Goal: Transaction & Acquisition: Purchase product/service

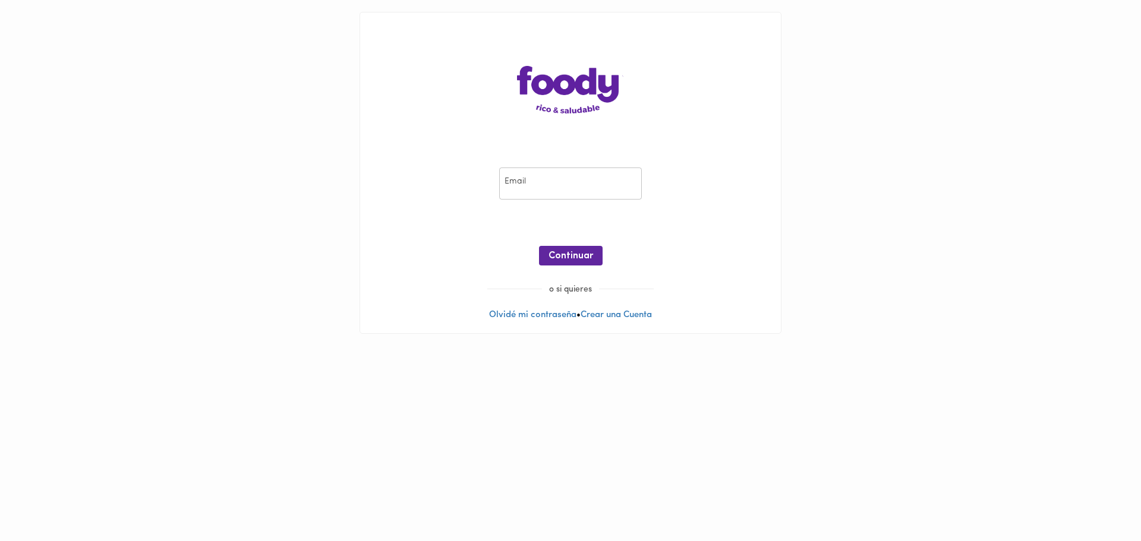
click at [531, 171] on input "email" at bounding box center [570, 184] width 143 height 33
type input "daniel.noguera@gmail.com"
click at [575, 259] on span "Continuar" at bounding box center [571, 256] width 45 height 11
click at [584, 259] on span "Ingresar" at bounding box center [570, 256] width 37 height 11
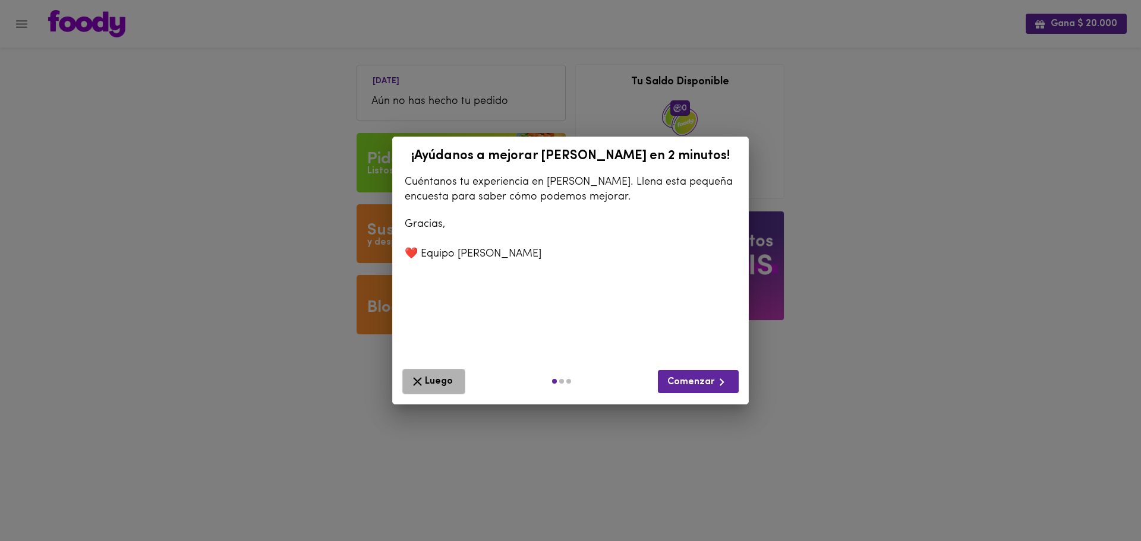
click at [440, 376] on span "Luego" at bounding box center [434, 381] width 48 height 15
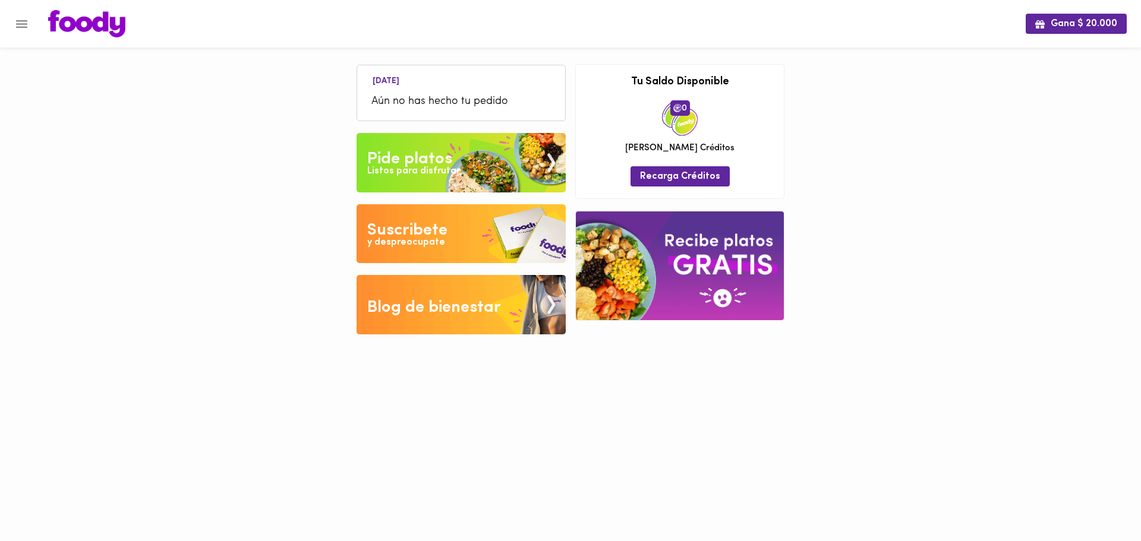
click at [454, 240] on img at bounding box center [461, 233] width 209 height 59
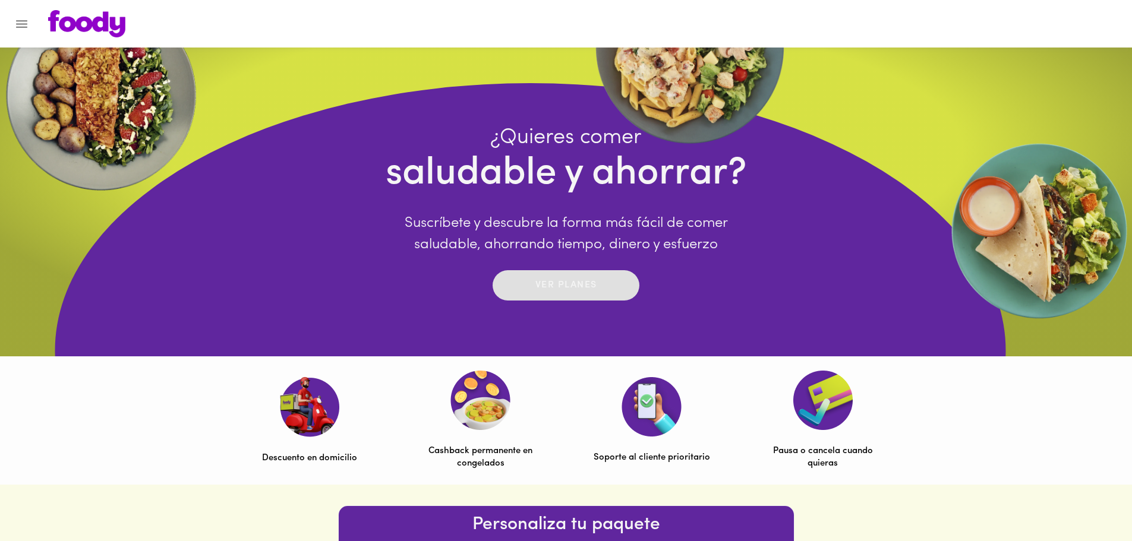
click at [574, 289] on p "Ver planes" at bounding box center [567, 286] width 62 height 14
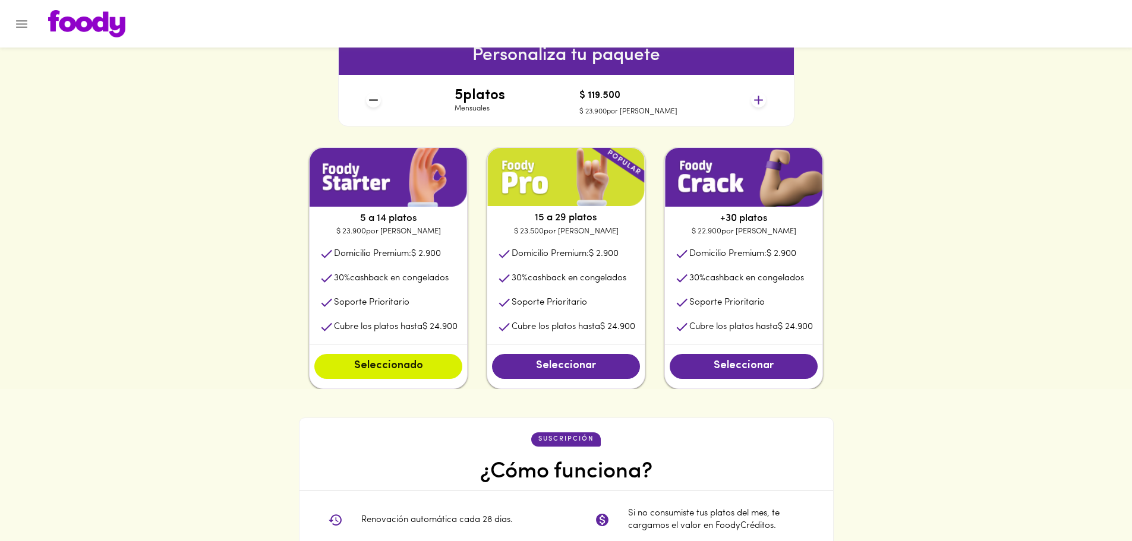
scroll to position [338, 0]
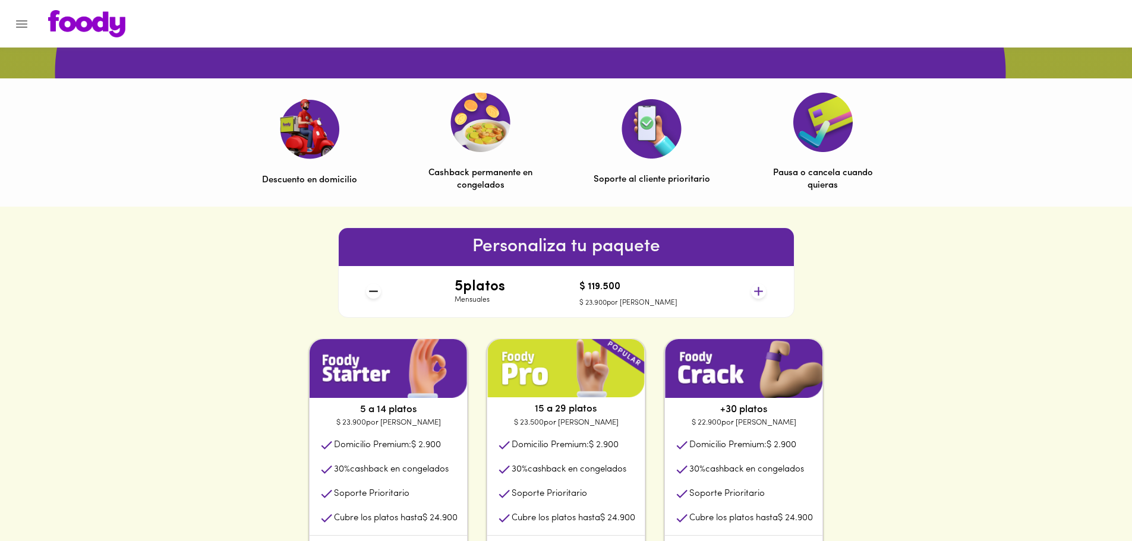
click at [761, 288] on icon at bounding box center [758, 291] width 15 height 15
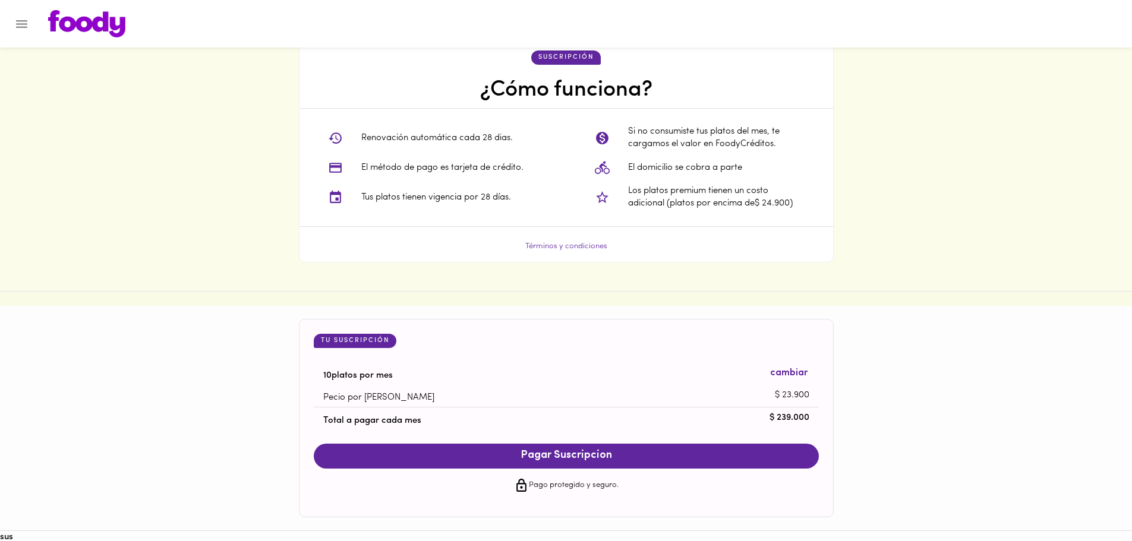
scroll to position [932, 0]
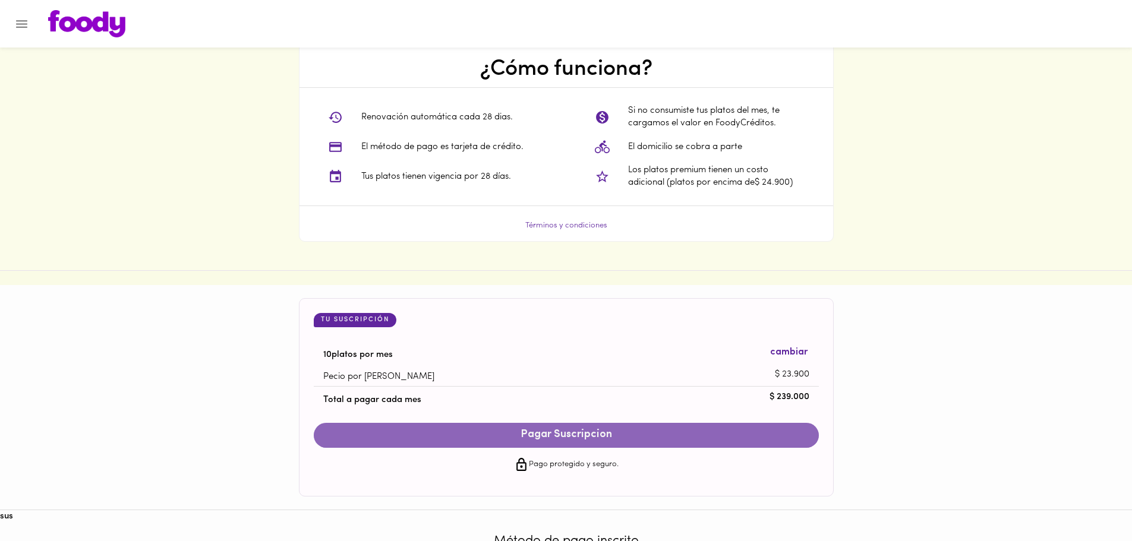
click at [584, 446] on button "Pagar Suscripcion" at bounding box center [566, 435] width 505 height 25
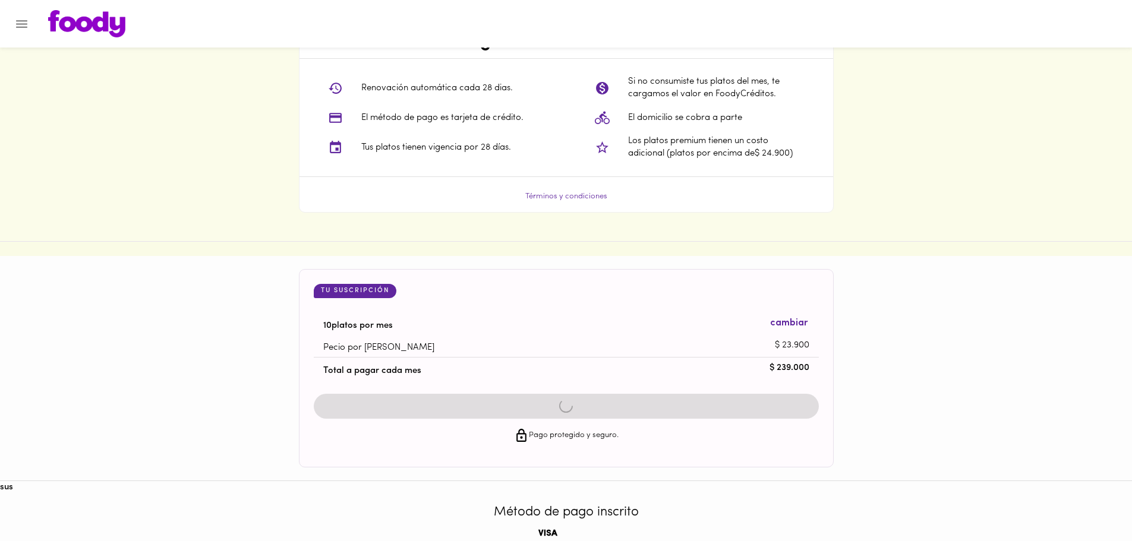
scroll to position [1046, 0]
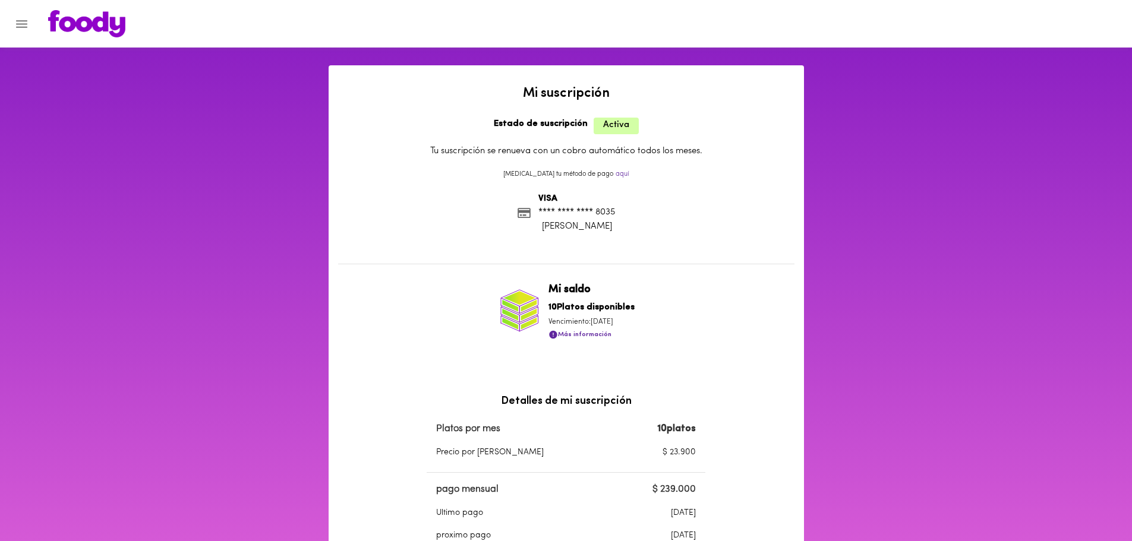
click at [80, 20] on img at bounding box center [86, 23] width 77 height 27
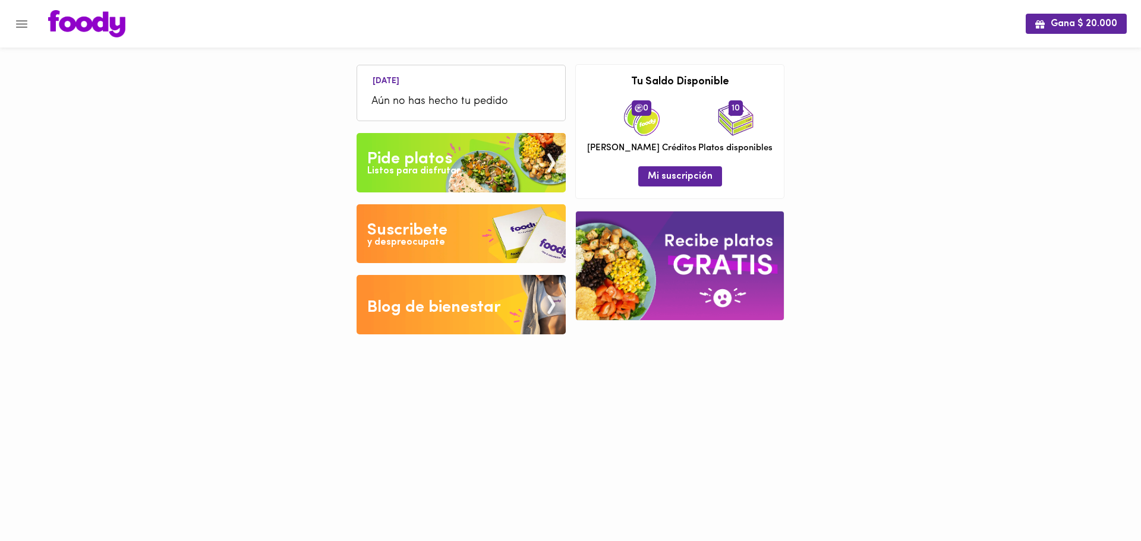
click at [508, 168] on img at bounding box center [461, 162] width 209 height 59
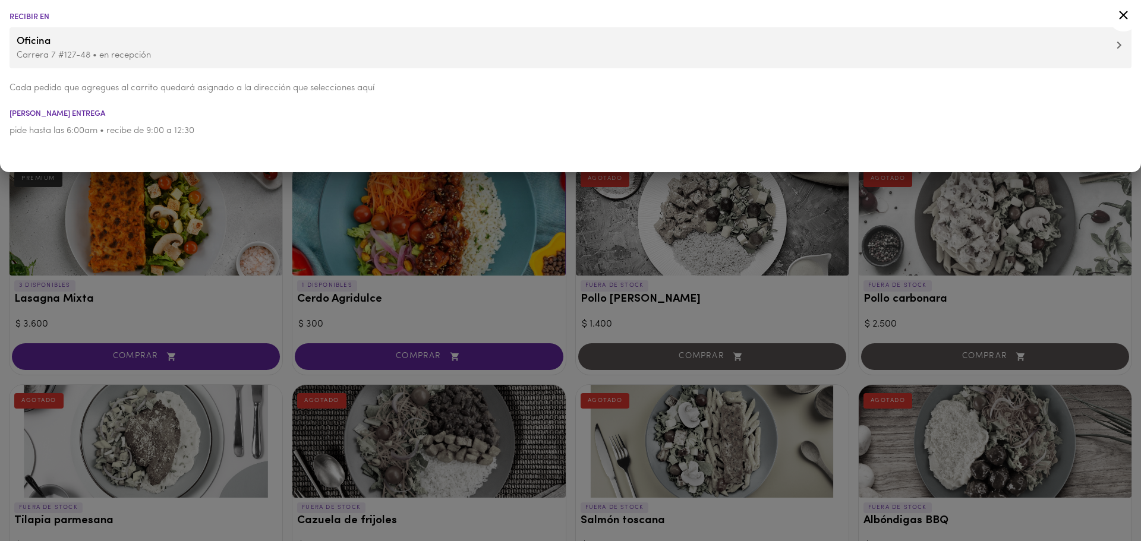
click at [1064, 52] on p "Carrera 7 #127-48 • en recepción" at bounding box center [571, 55] width 1108 height 12
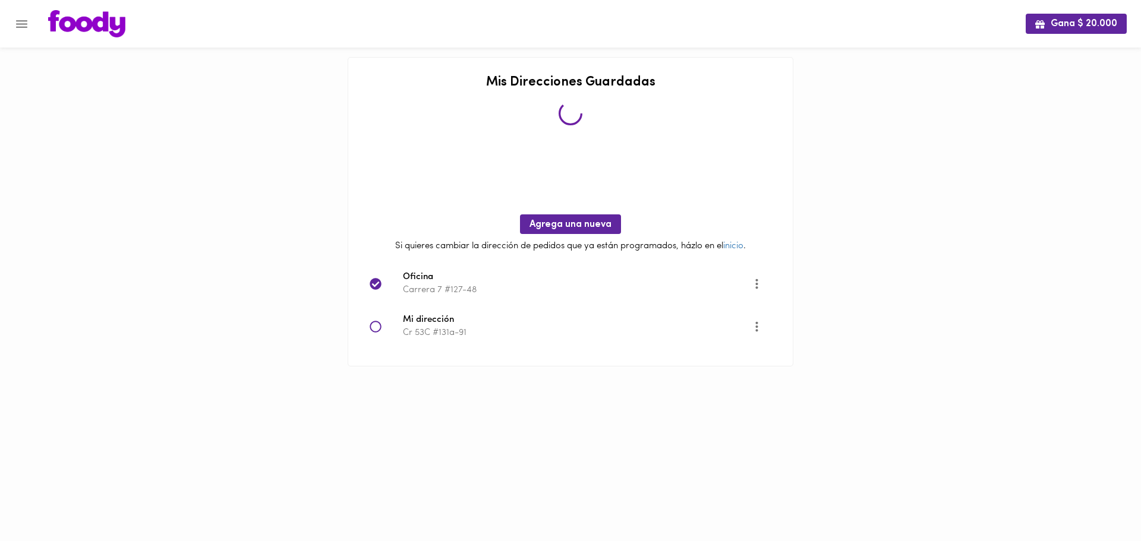
click at [370, 330] on icon at bounding box center [376, 327] width 12 height 12
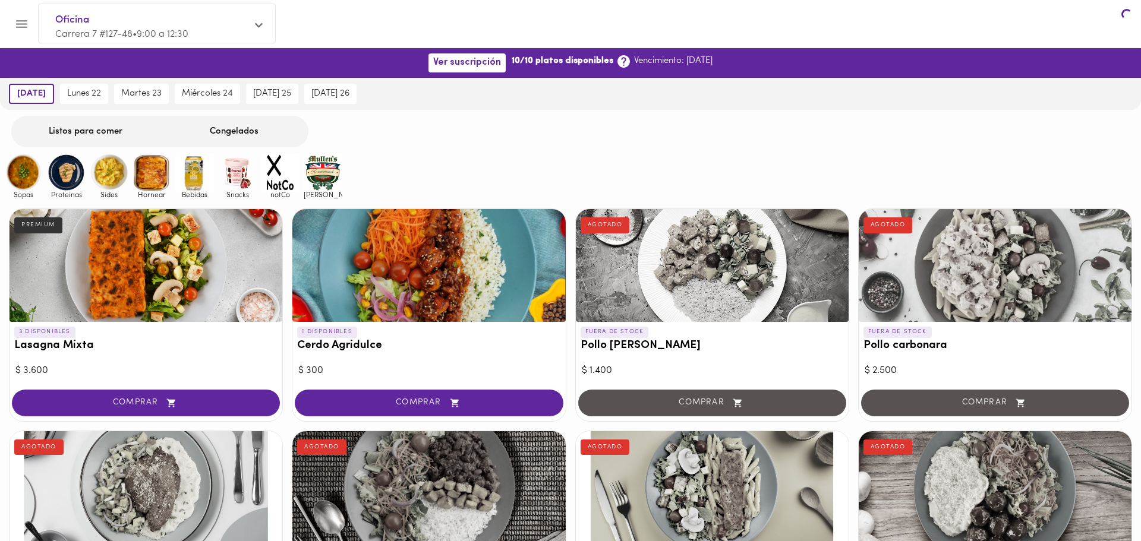
click at [375, 328] on div "1 DISPONIBLES [PERSON_NAME]" at bounding box center [428, 341] width 273 height 39
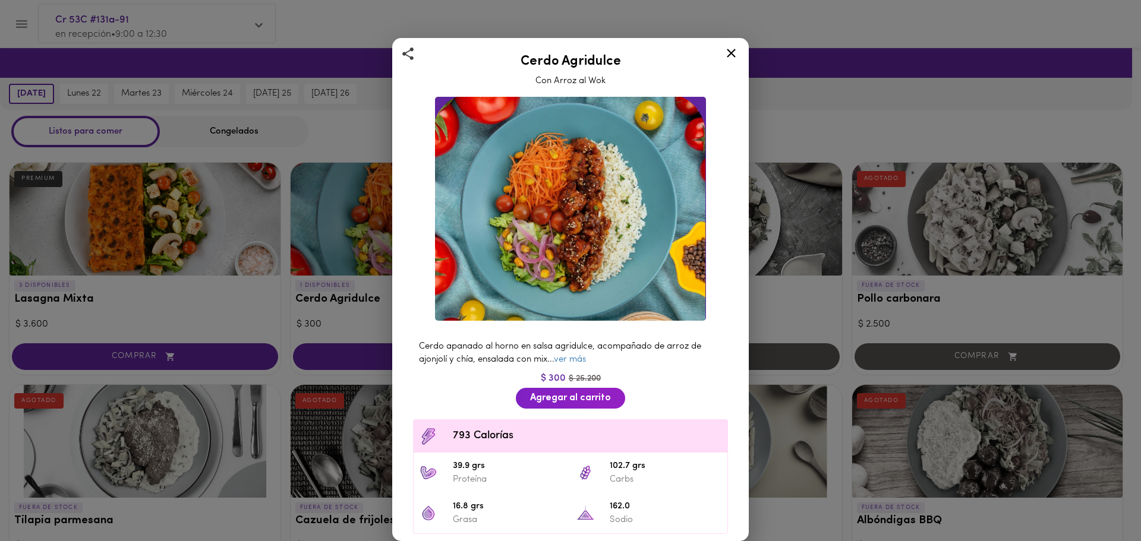
click at [732, 52] on icon at bounding box center [731, 53] width 9 height 9
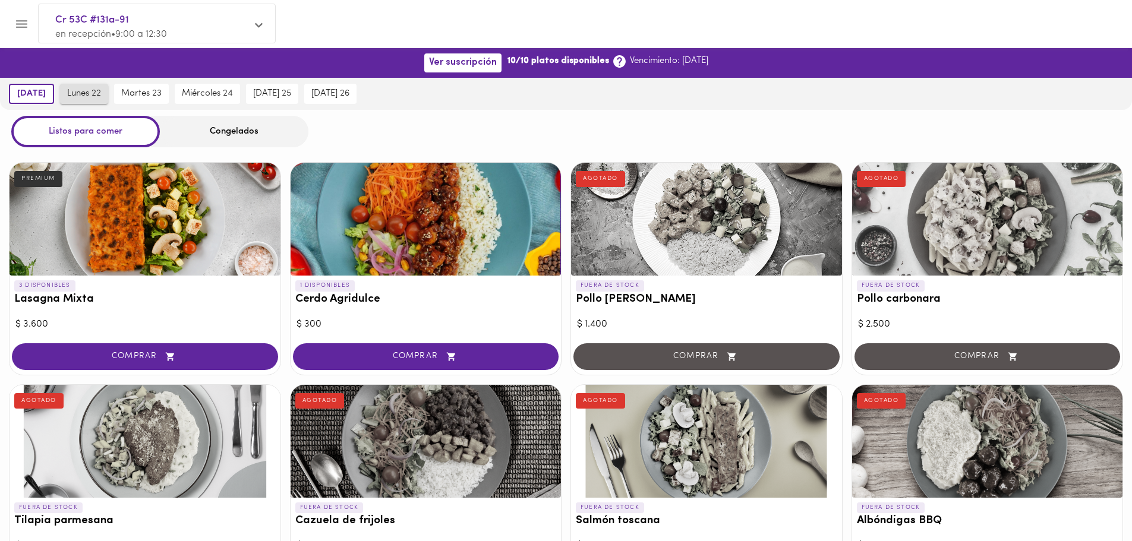
click at [85, 95] on span "lunes 22" at bounding box center [84, 94] width 34 height 11
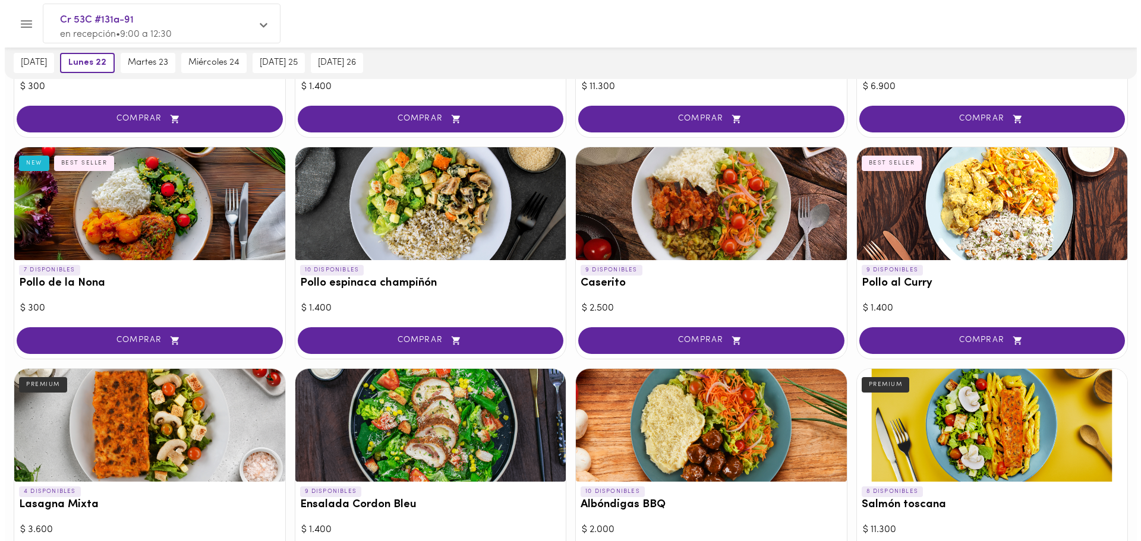
scroll to position [297, 0]
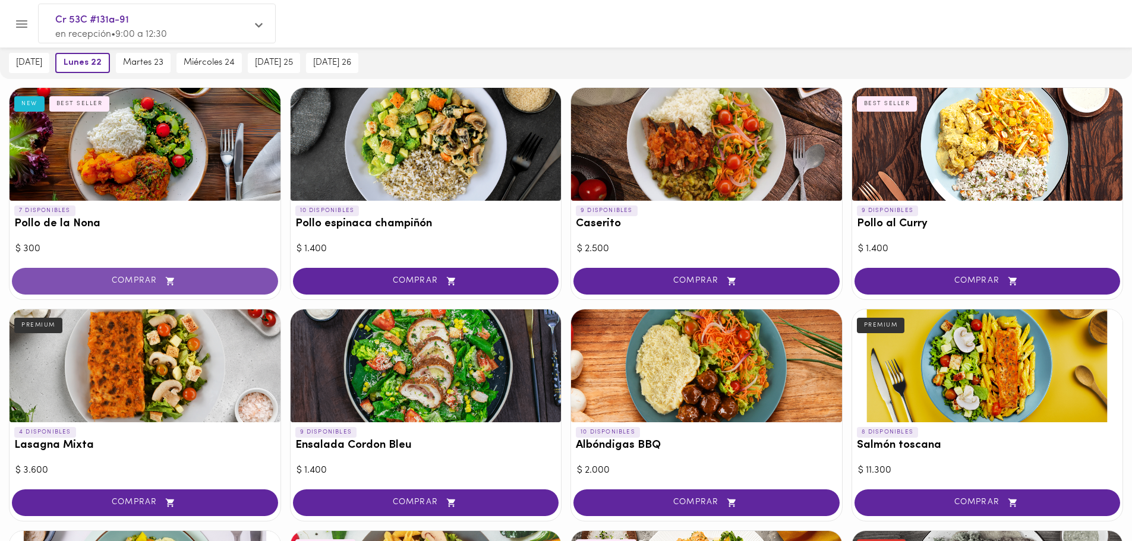
click at [99, 285] on span "COMPRAR" at bounding box center [145, 281] width 237 height 10
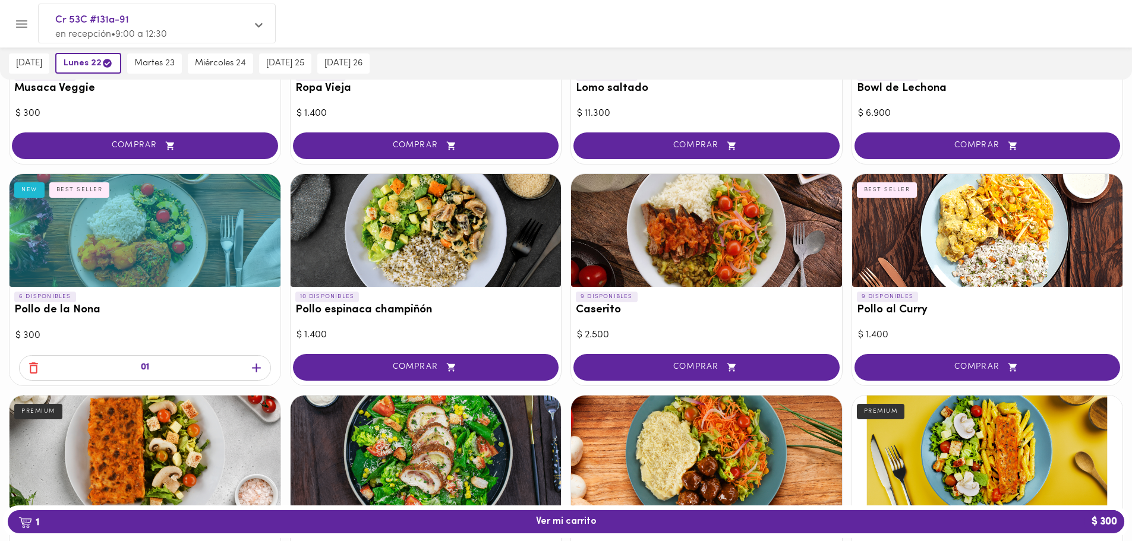
scroll to position [196, 0]
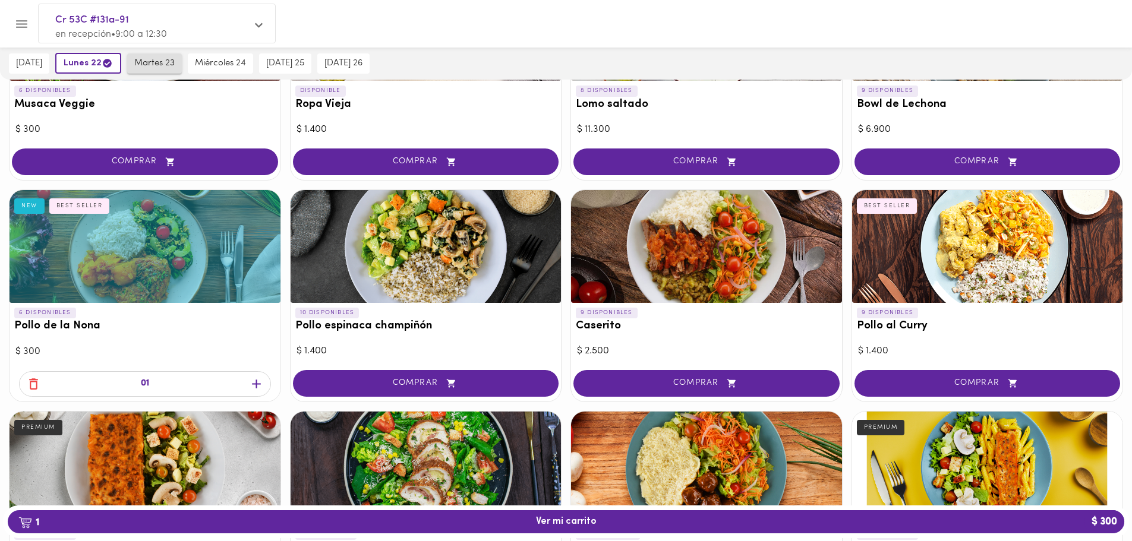
click at [160, 63] on span "martes 23" at bounding box center [154, 63] width 40 height 11
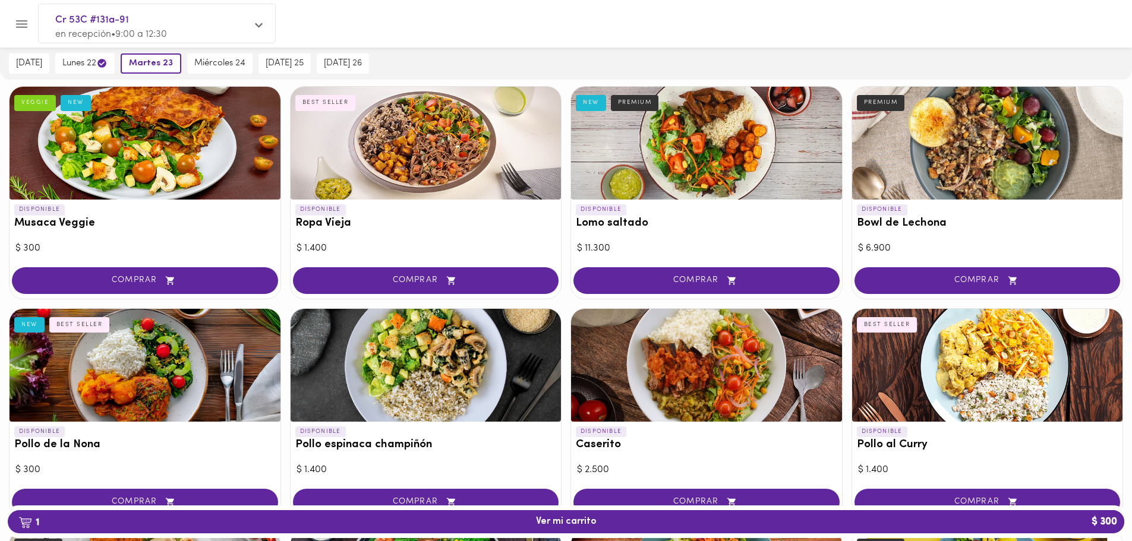
scroll to position [136, 0]
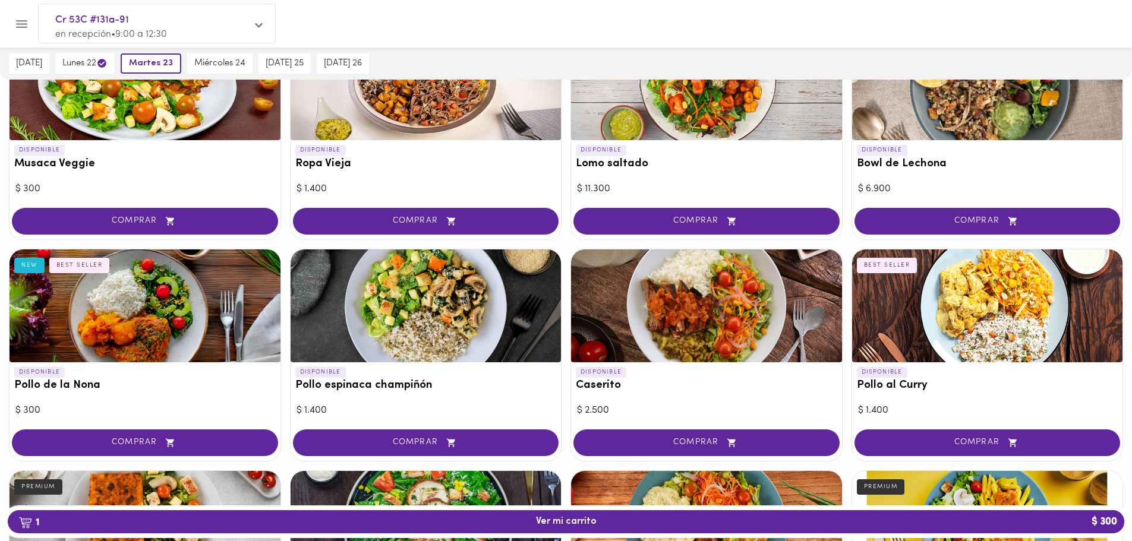
click at [649, 340] on div at bounding box center [706, 306] width 271 height 113
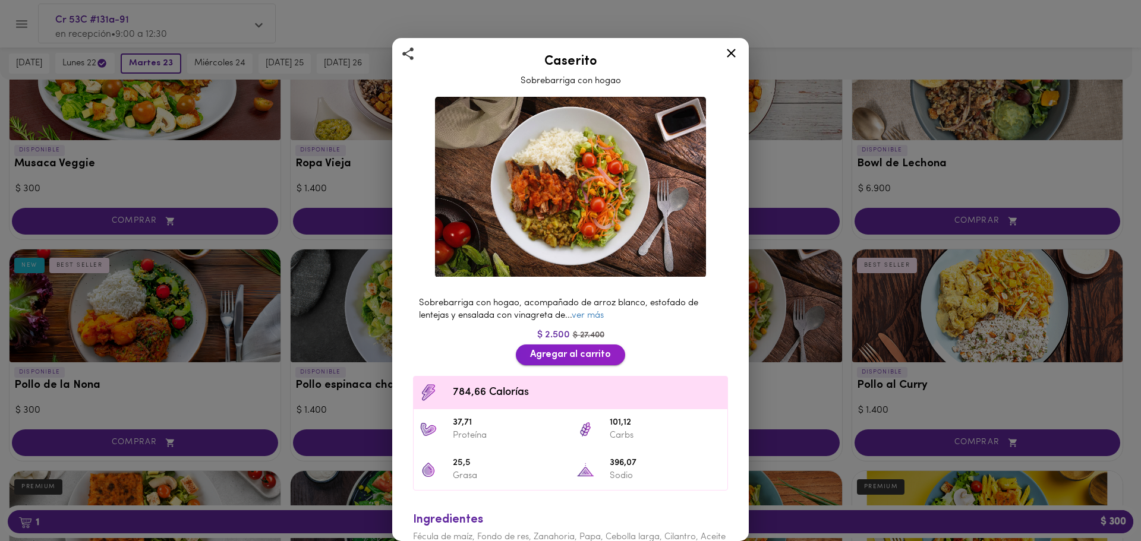
click at [573, 350] on span "Agregar al carrito" at bounding box center [570, 355] width 81 height 11
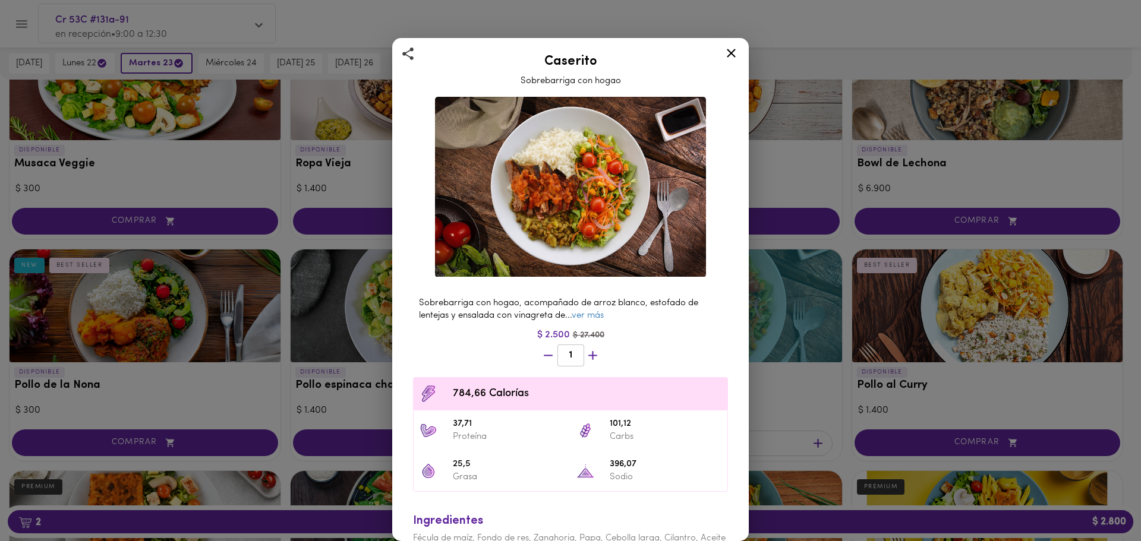
click at [734, 51] on icon at bounding box center [731, 53] width 9 height 9
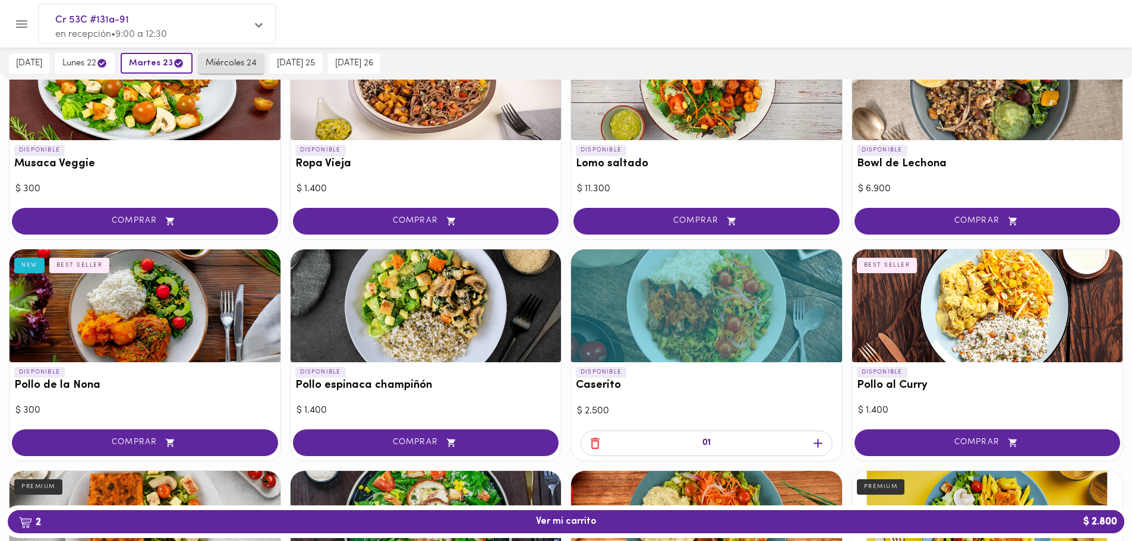
click at [248, 68] on span "miércoles 24" at bounding box center [231, 63] width 51 height 11
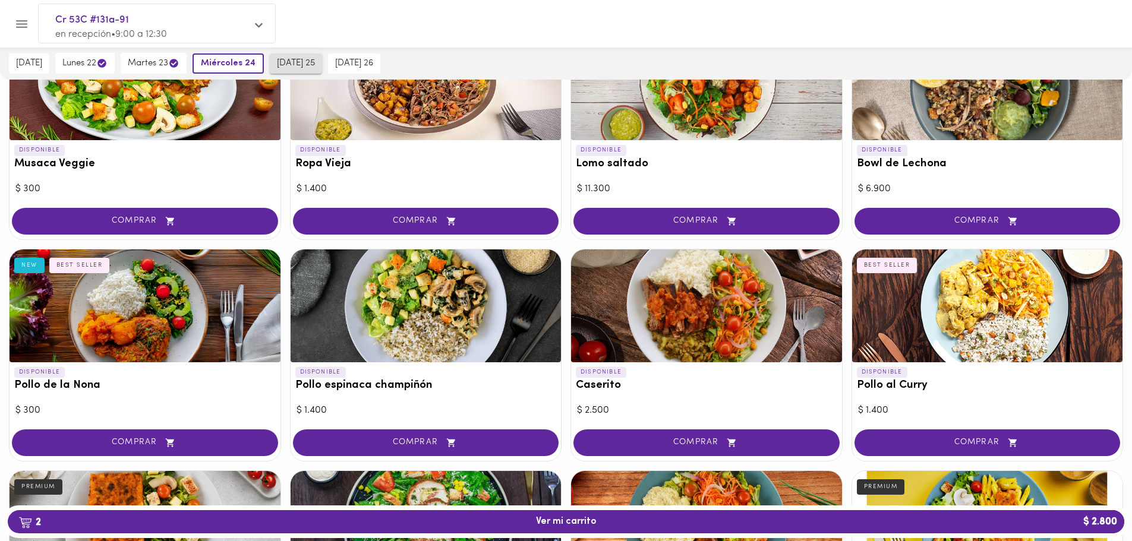
click at [300, 64] on span "[DATE] 25" at bounding box center [296, 63] width 38 height 11
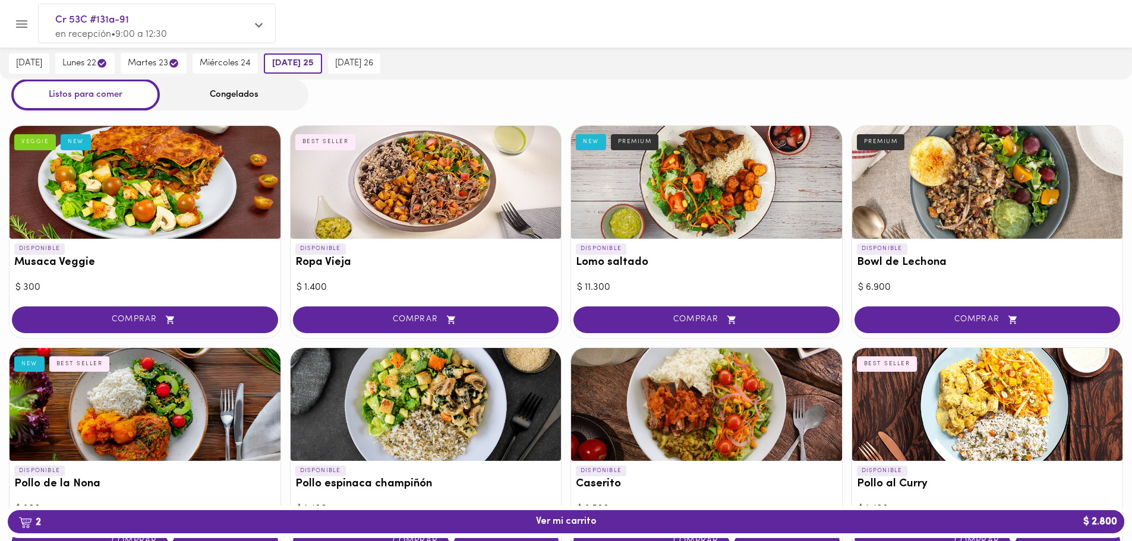
scroll to position [17, 0]
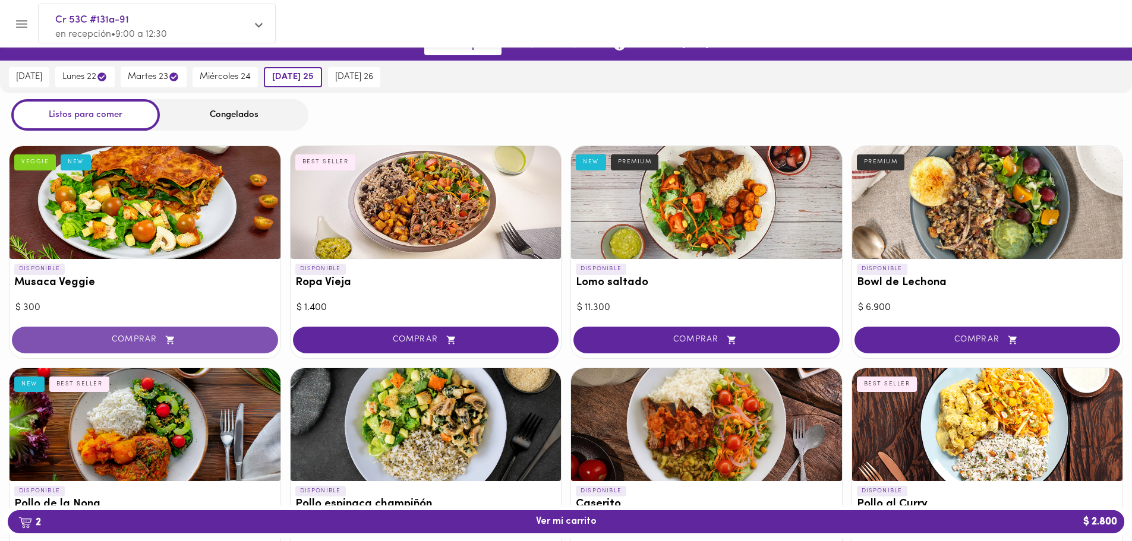
click at [165, 330] on button "COMPRAR" at bounding box center [145, 340] width 266 height 27
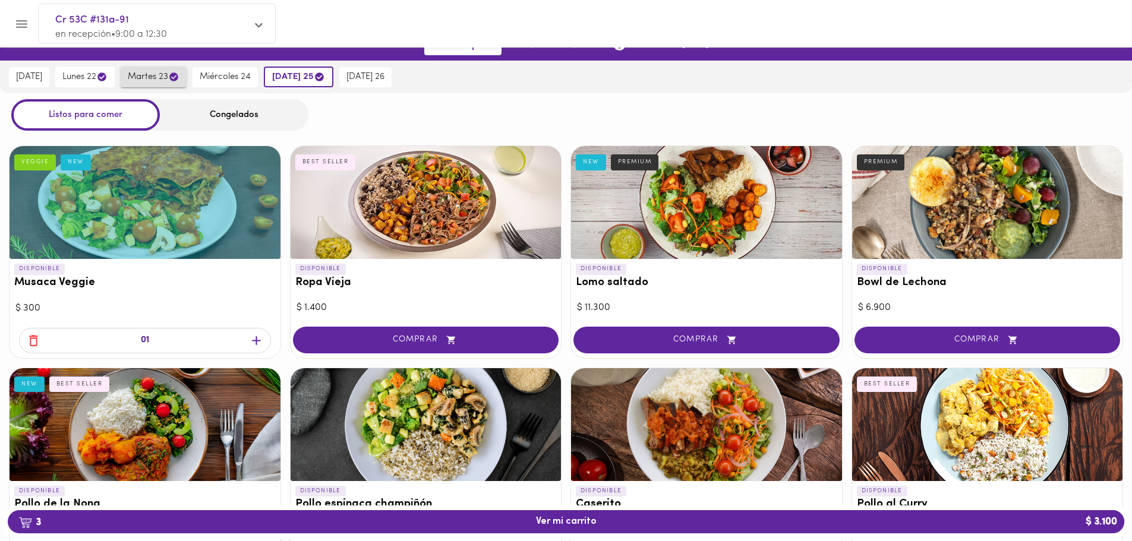
click at [142, 74] on span "martes 23" at bounding box center [154, 76] width 52 height 11
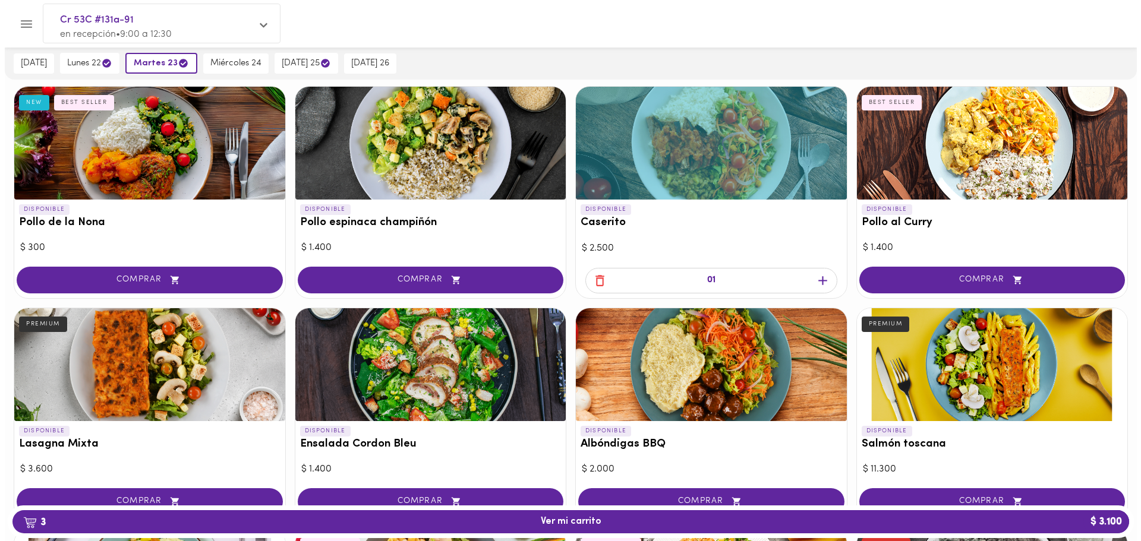
scroll to position [314, 0]
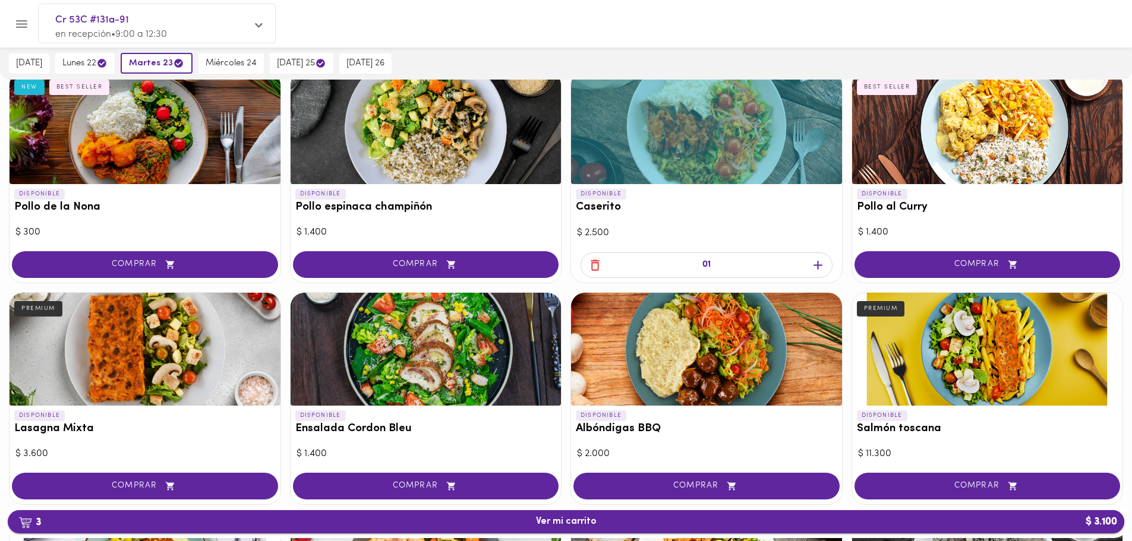
click at [603, 521] on span "3 Ver mi carrito $ 3.100" at bounding box center [566, 522] width 1098 height 11
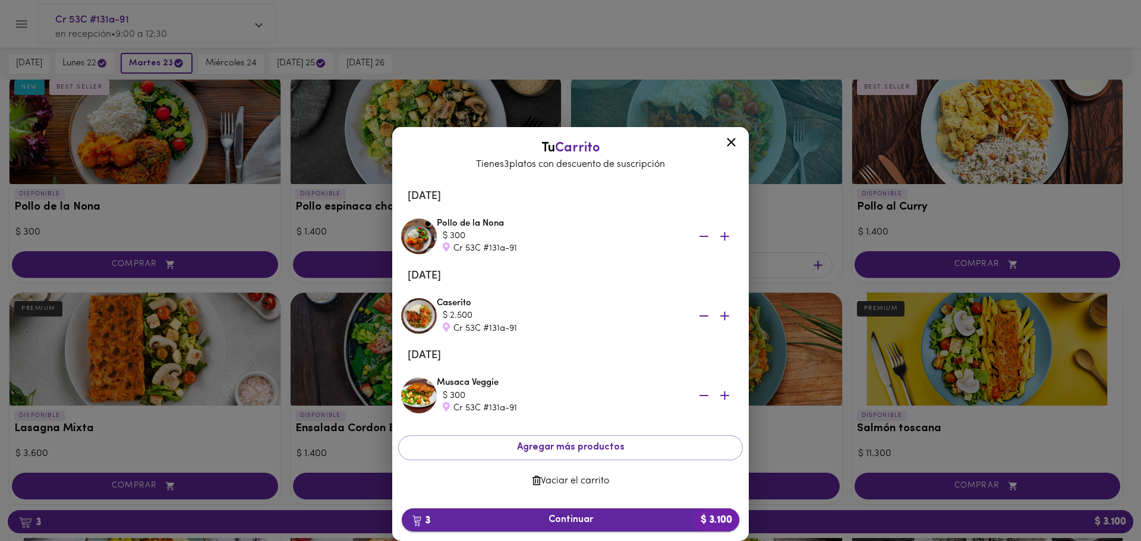
click at [622, 519] on span "3 Continuar $ 3.100" at bounding box center [570, 520] width 319 height 11
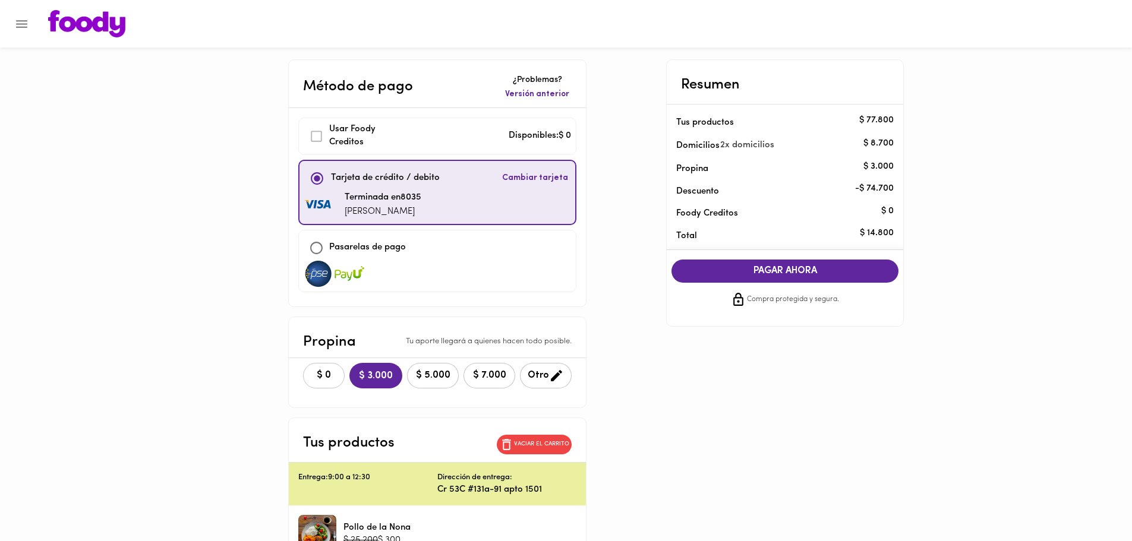
click at [326, 376] on span "$ 0" at bounding box center [324, 375] width 26 height 11
click at [364, 376] on span "$ 3.000" at bounding box center [376, 375] width 36 height 11
click at [336, 377] on span "$ 0" at bounding box center [324, 375] width 26 height 11
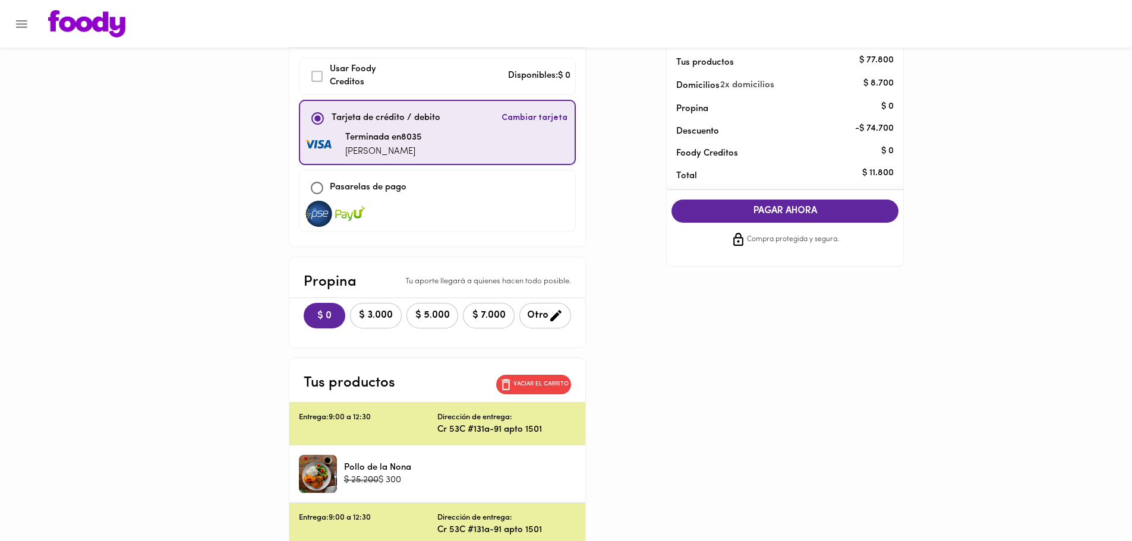
scroll to position [59, 0]
click at [376, 311] on span "$ 3.000" at bounding box center [376, 316] width 36 height 11
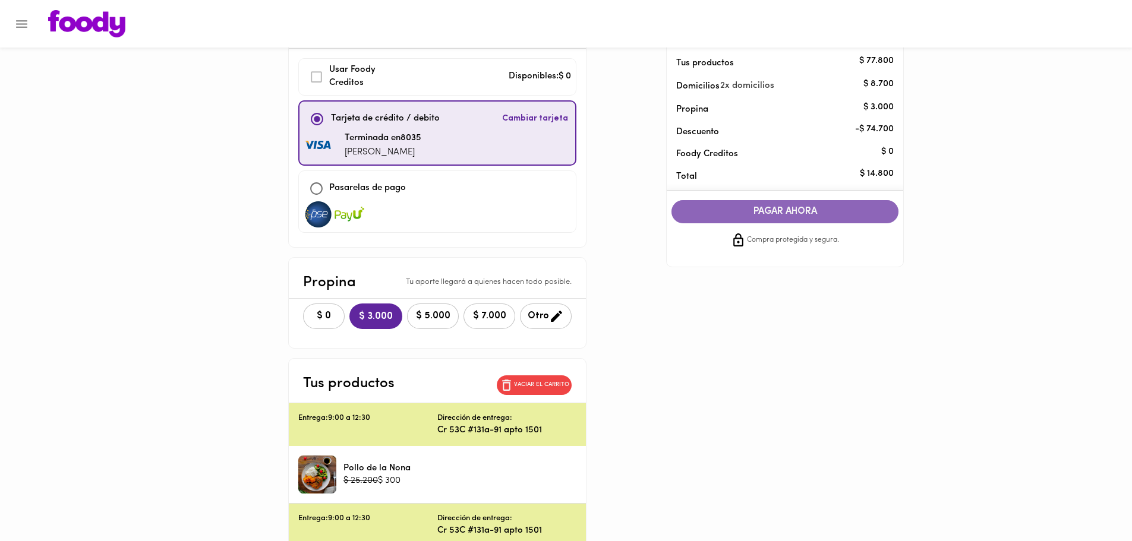
click at [776, 212] on span "PAGAR AHORA" at bounding box center [785, 211] width 203 height 11
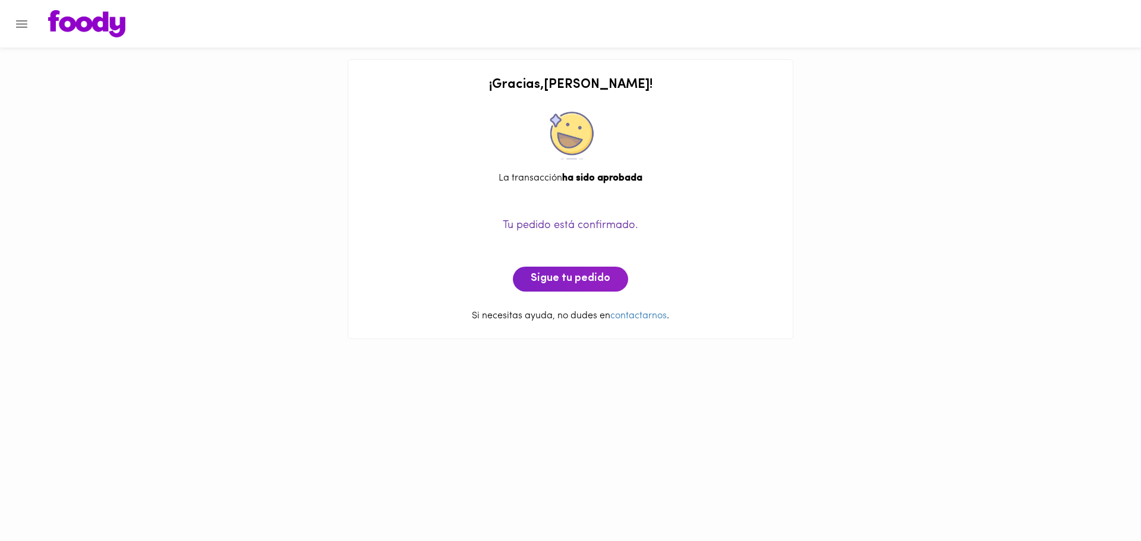
click at [260, 202] on div "¡ Gracias , [PERSON_NAME] ! La transacción ha sido aprobada Tu pedido está conf…" at bounding box center [570, 175] width 1141 height 351
